Goal: Transaction & Acquisition: Subscribe to service/newsletter

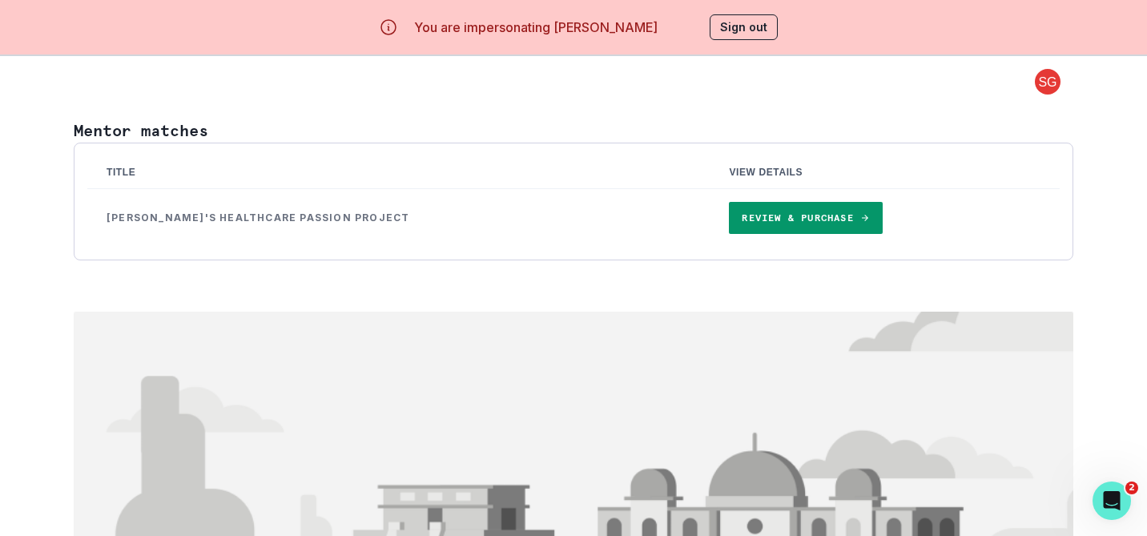
click at [751, 218] on link "Review & Purchase" at bounding box center [805, 218] width 153 height 32
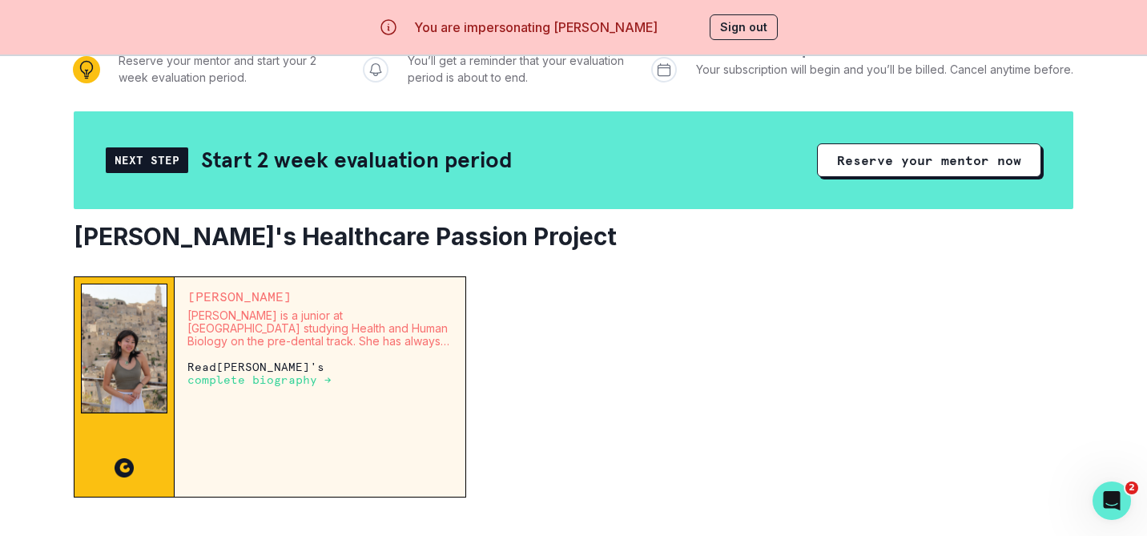
scroll to position [228, 0]
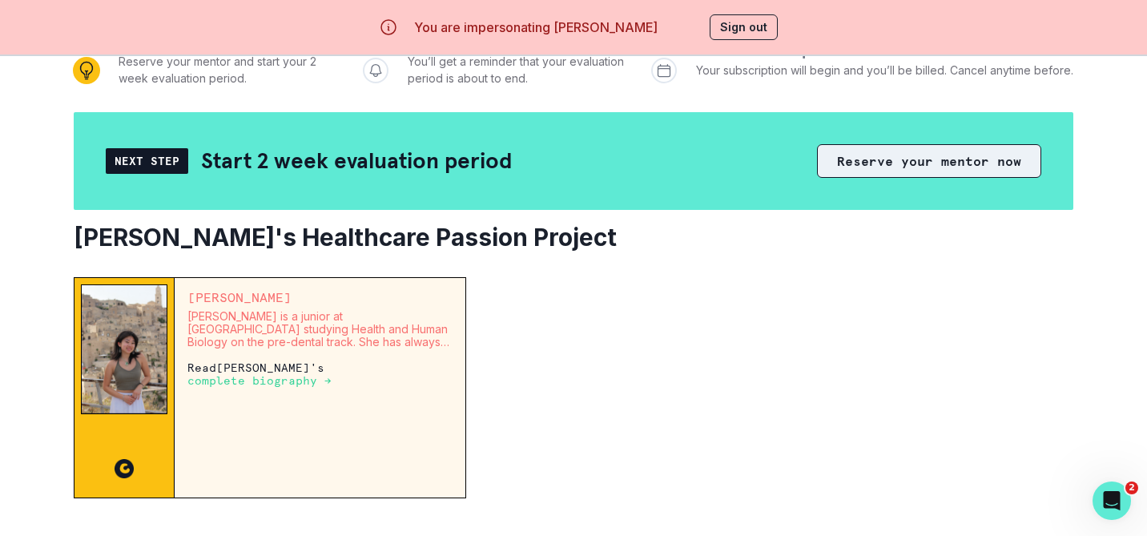
click at [868, 159] on button "Reserve your mentor now" at bounding box center [929, 161] width 224 height 34
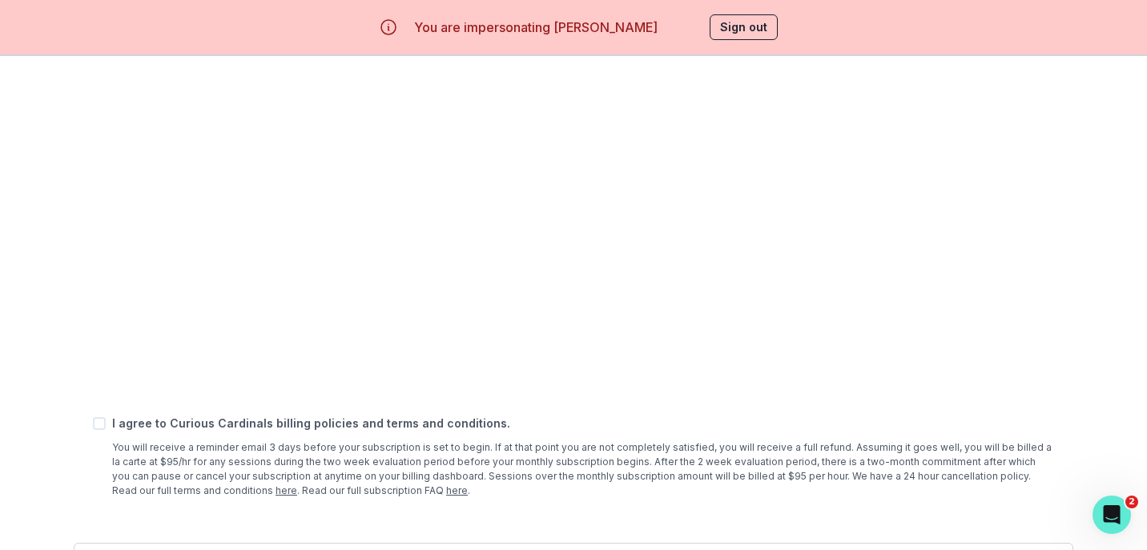
scroll to position [632, 0]
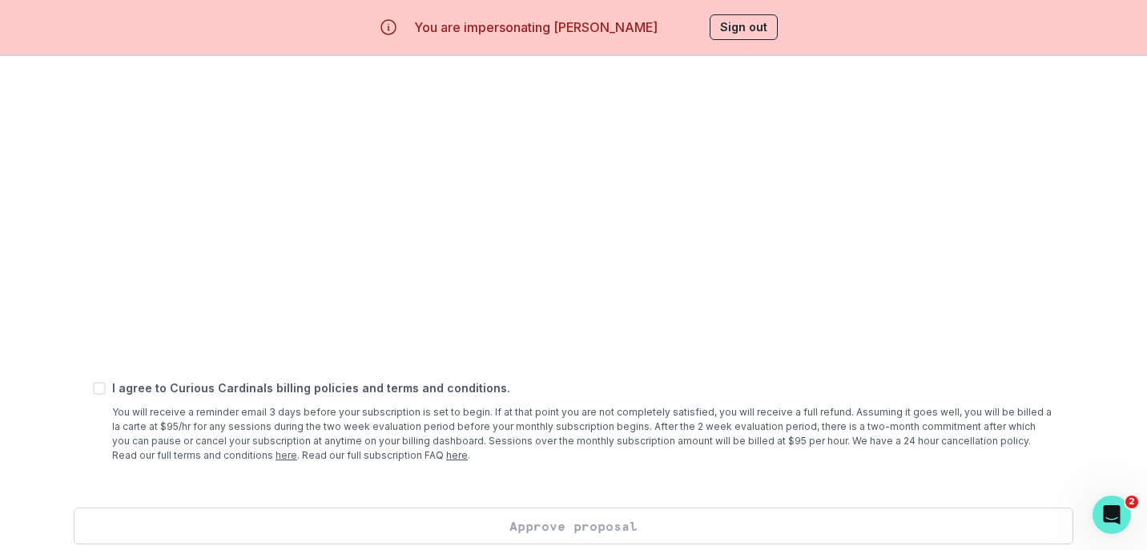
click at [98, 391] on span at bounding box center [99, 388] width 13 height 13
click at [93, 389] on input "checkbox" at bounding box center [92, 389] width 1 height 1
checkbox input "true"
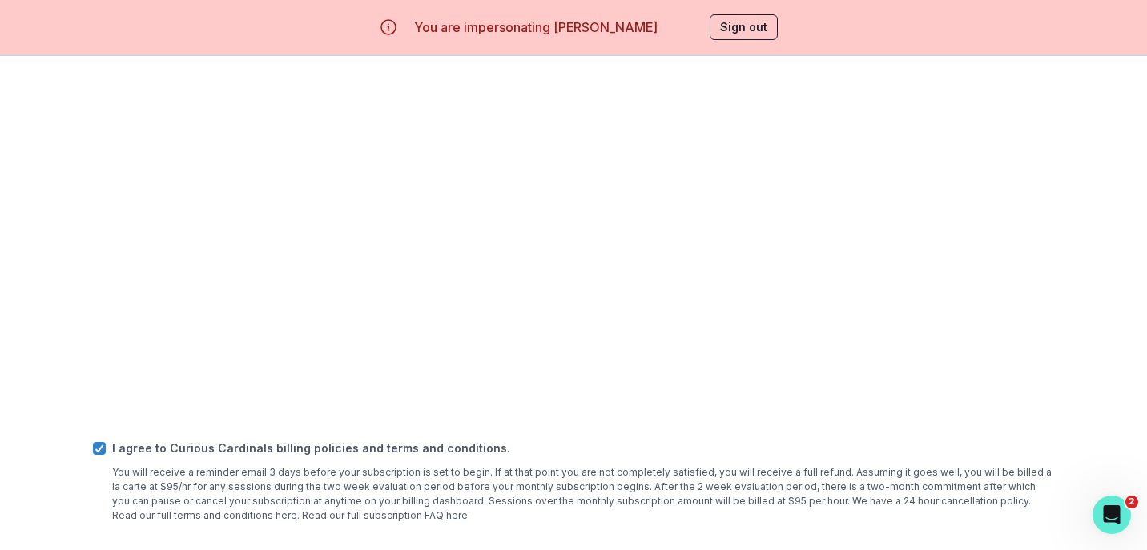
scroll to position [646, 0]
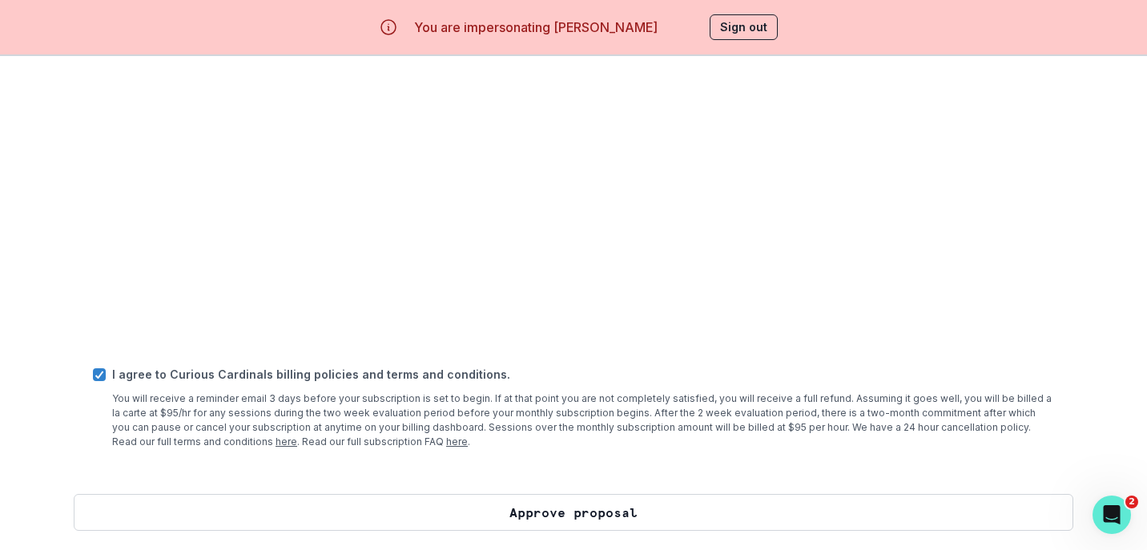
click at [488, 514] on button "Approve proposal" at bounding box center [574, 512] width 1000 height 37
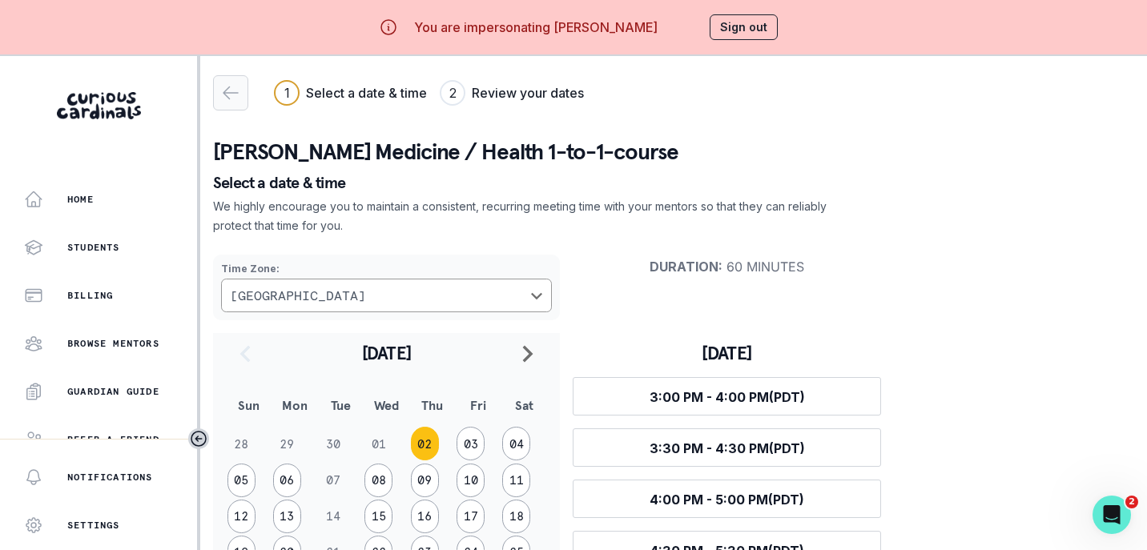
click at [226, 94] on icon "button" at bounding box center [230, 92] width 19 height 19
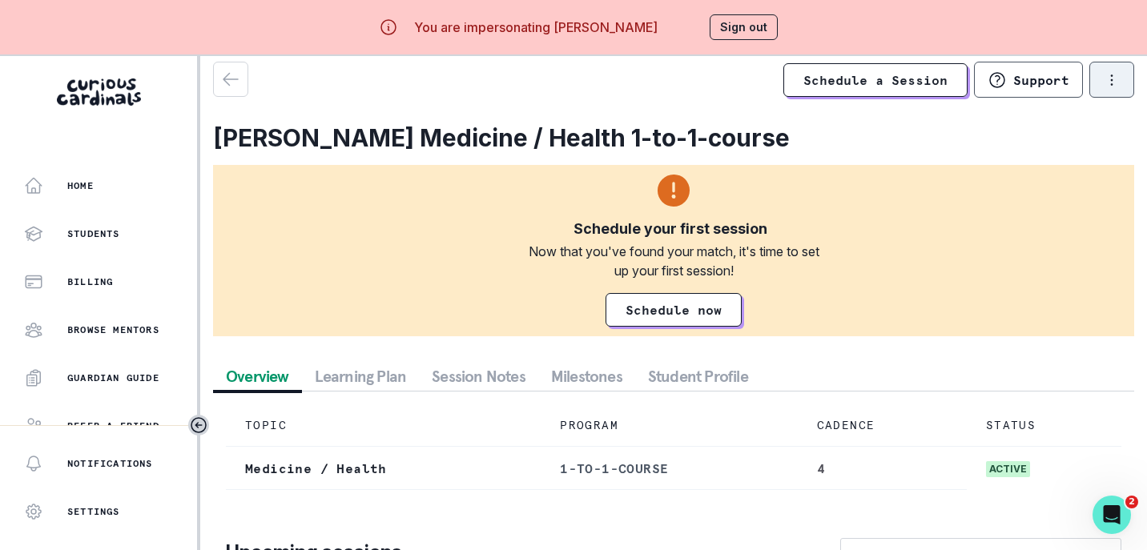
click at [1114, 79] on icon "options" at bounding box center [1112, 80] width 18 height 18
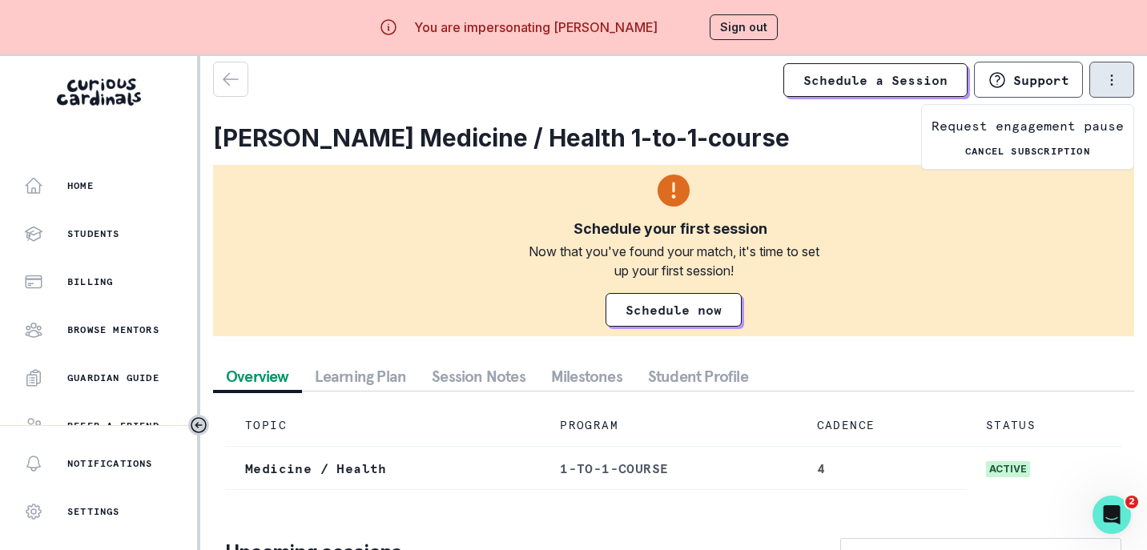
click at [846, 381] on div "Overview Learning Plan Session Notes Milestones Student Profile" at bounding box center [673, 377] width 921 height 30
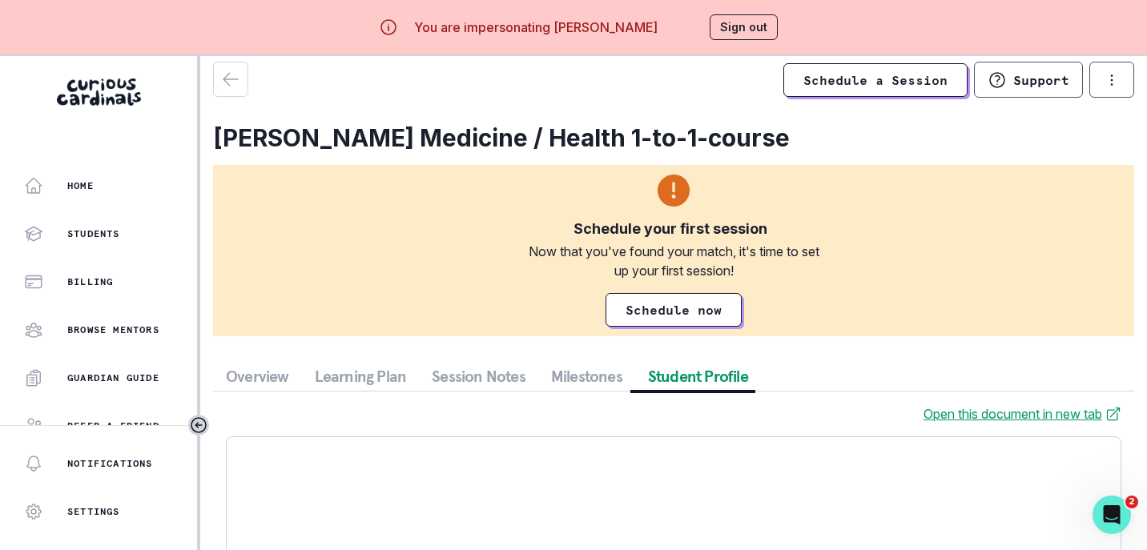
click at [723, 377] on button "Student Profile" at bounding box center [698, 376] width 126 height 29
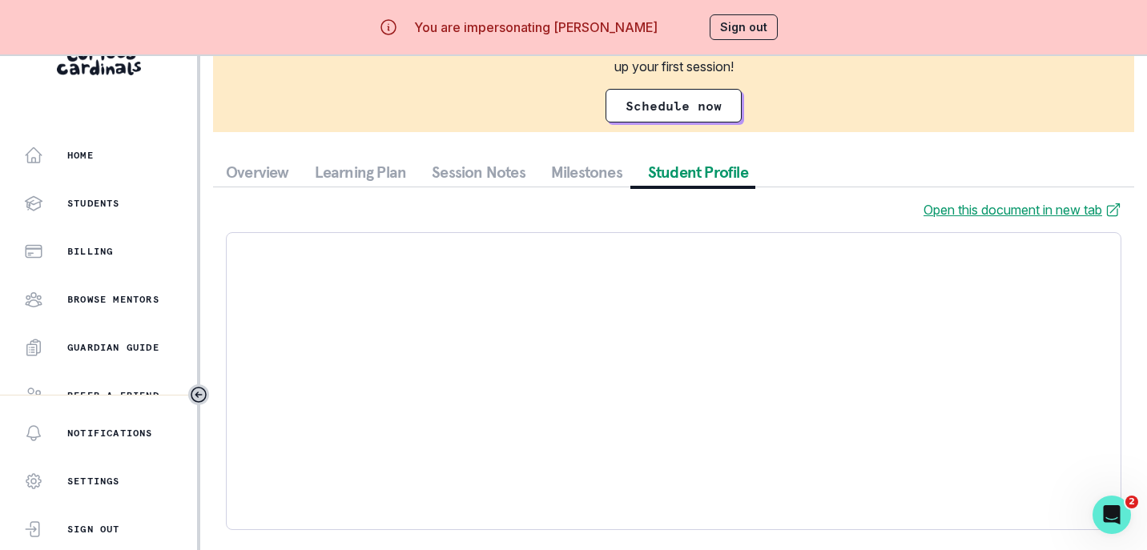
scroll to position [56, 0]
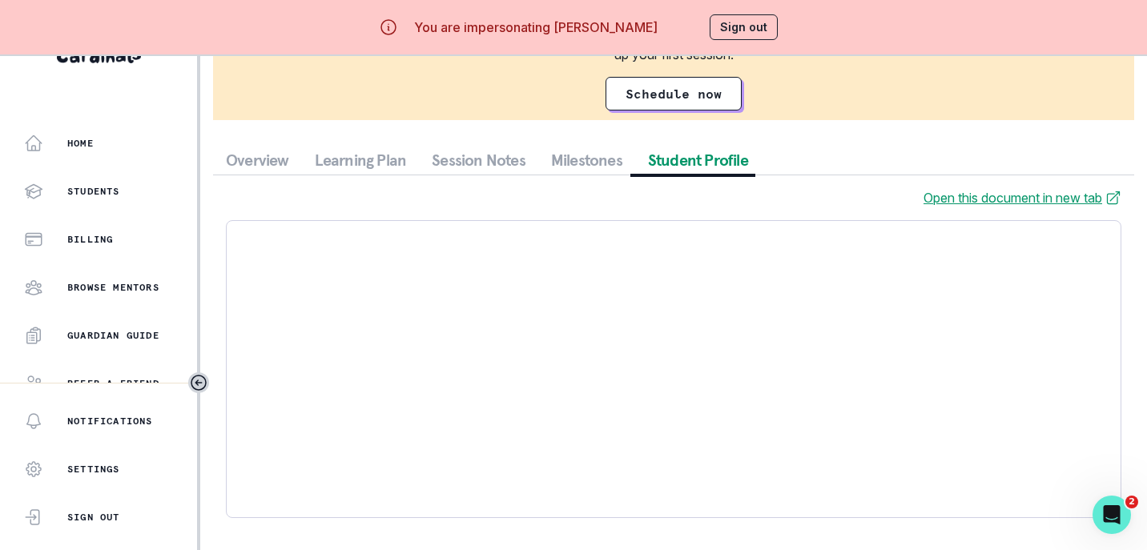
click at [748, 18] on button "Sign out" at bounding box center [744, 27] width 68 height 26
